Goal: Task Accomplishment & Management: Manage account settings

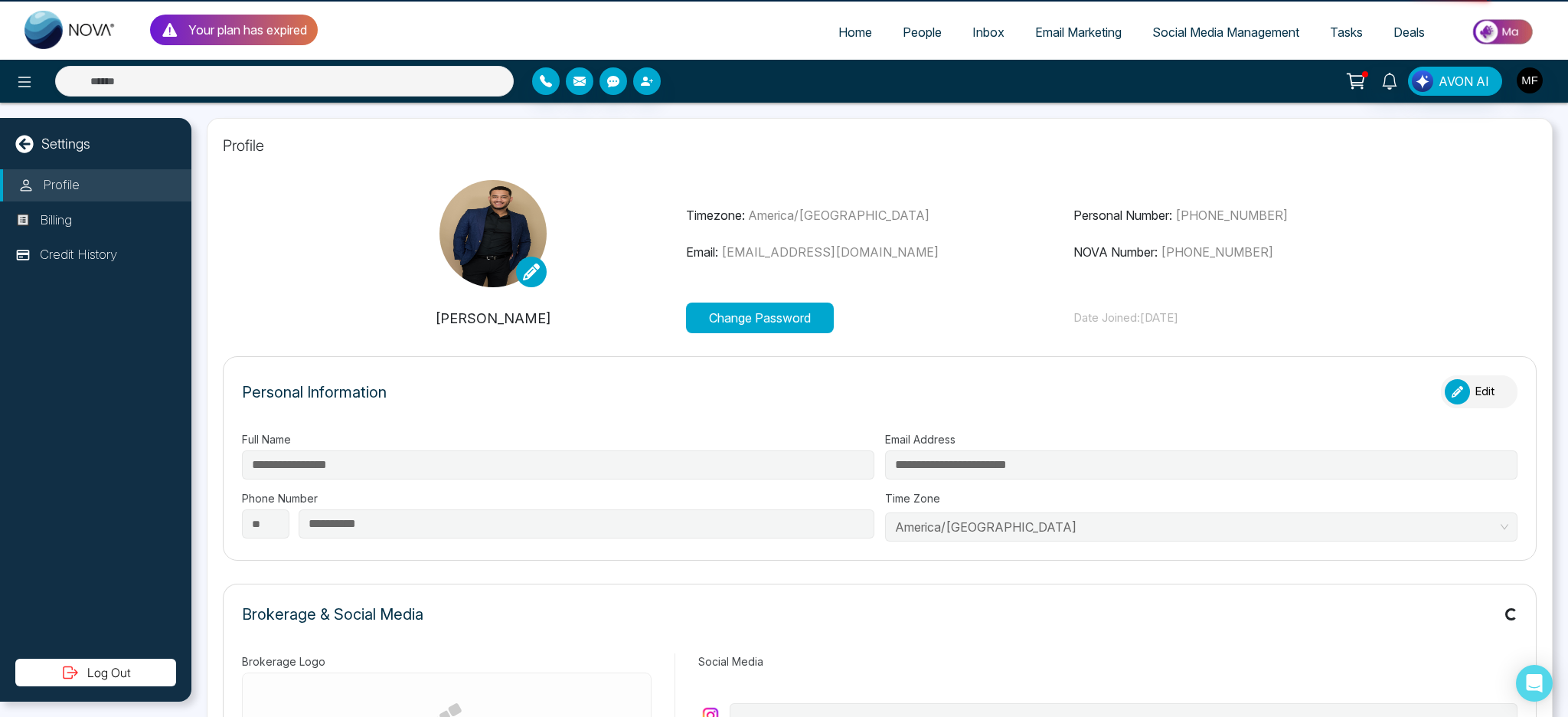
type input "**********"
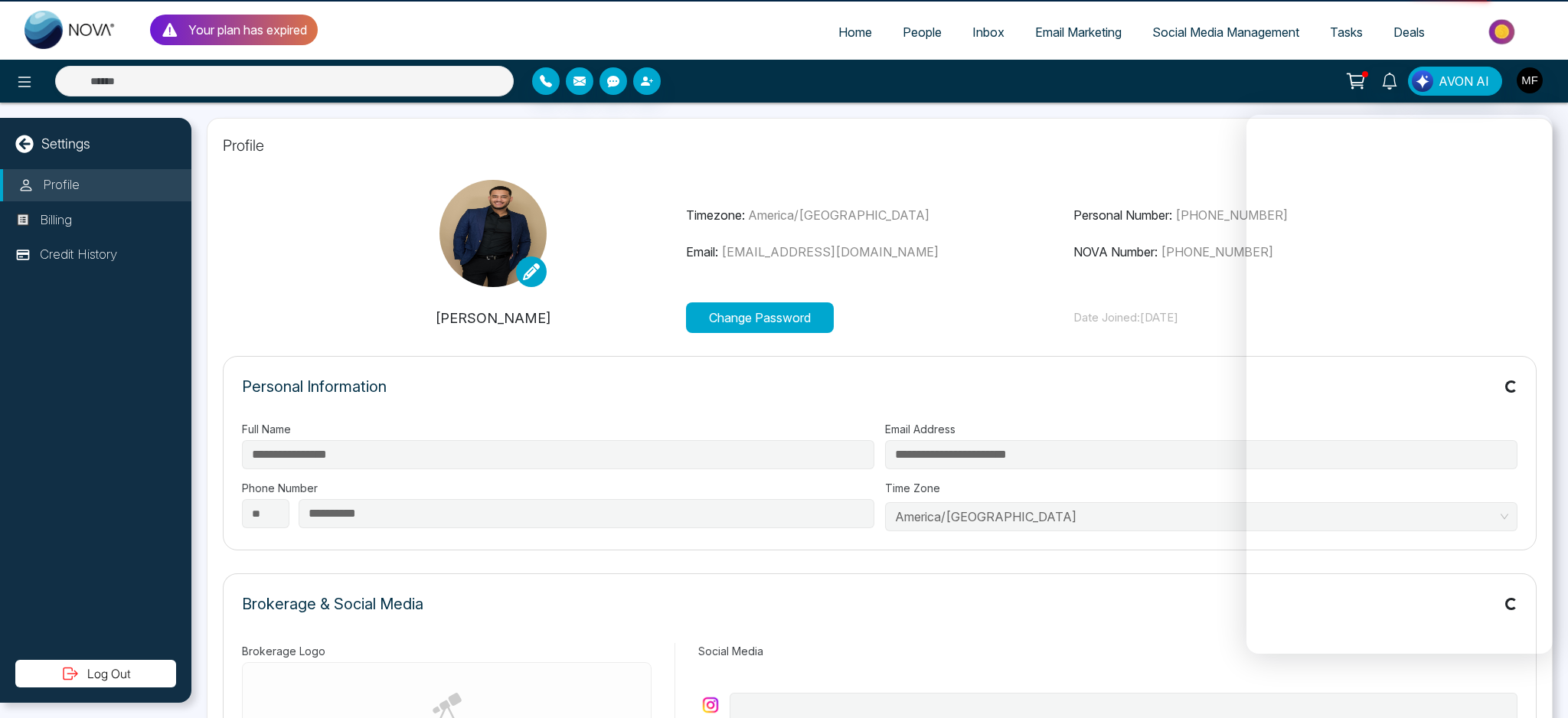
type input "**********"
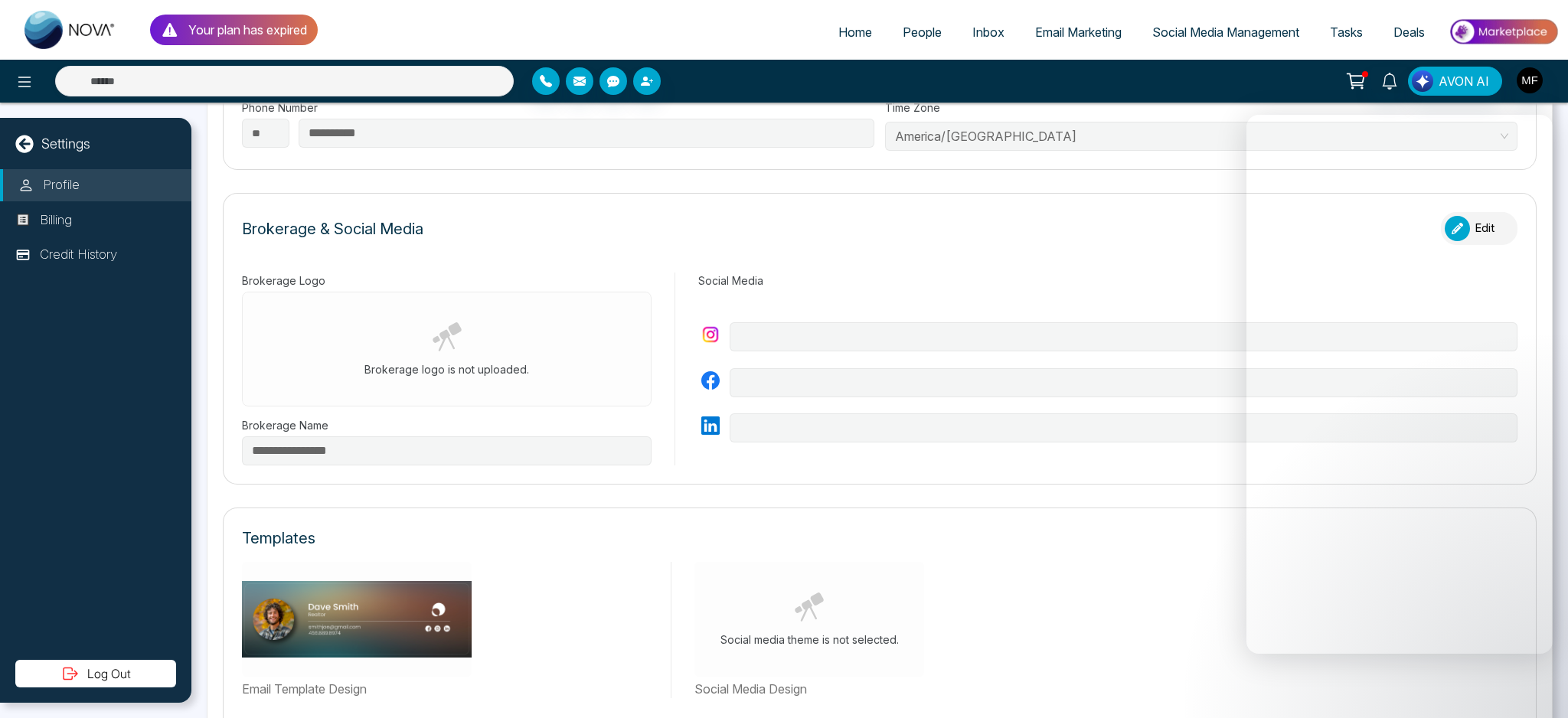
scroll to position [664, 0]
